Goal: Navigation & Orientation: Find specific page/section

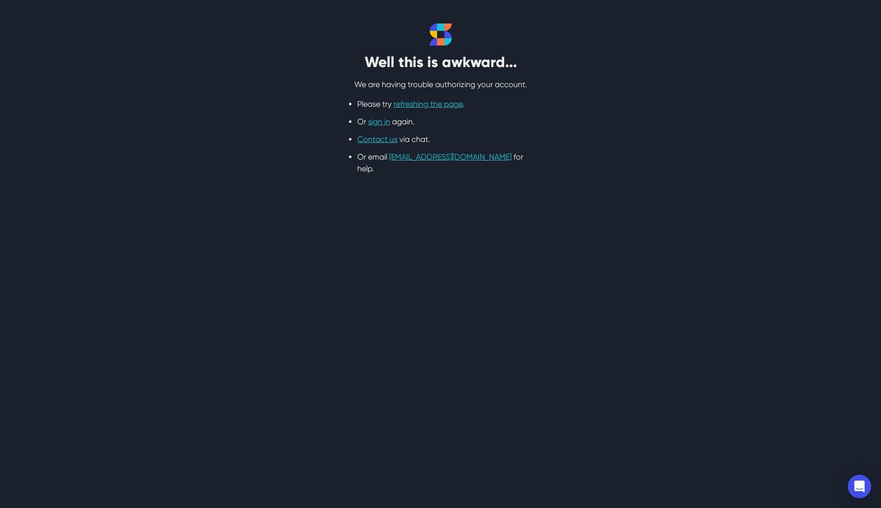
drag, startPoint x: 128, startPoint y: 245, endPoint x: 302, endPoint y: 257, distance: 174.2
click at [128, 198] on html "Well this is awkward... We are having trouble authorizing your account. Please …" at bounding box center [440, 99] width 881 height 198
click at [377, 124] on link "sign in" at bounding box center [379, 121] width 22 height 9
click at [382, 122] on link "sign in" at bounding box center [379, 121] width 22 height 9
click at [375, 120] on link "sign in" at bounding box center [379, 121] width 22 height 9
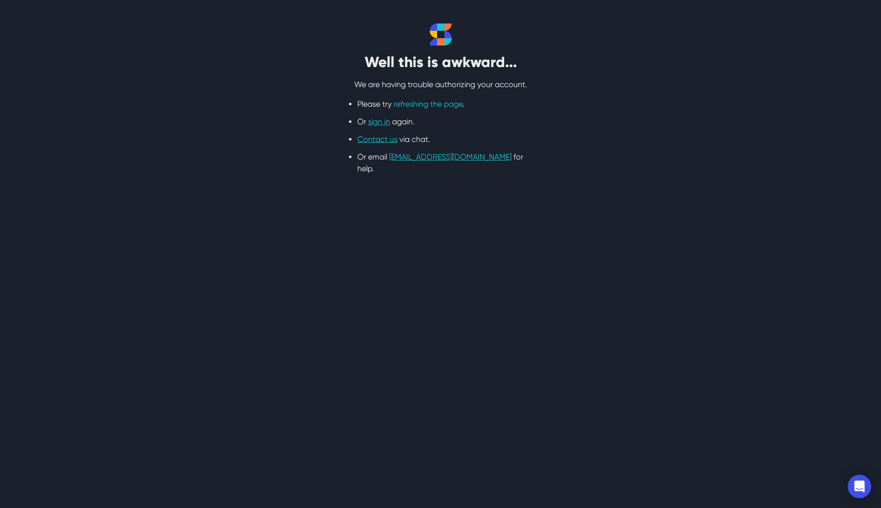
click at [452, 104] on link "refreshing the page" at bounding box center [427, 103] width 69 height 9
